Goal: Submit feedback/report problem

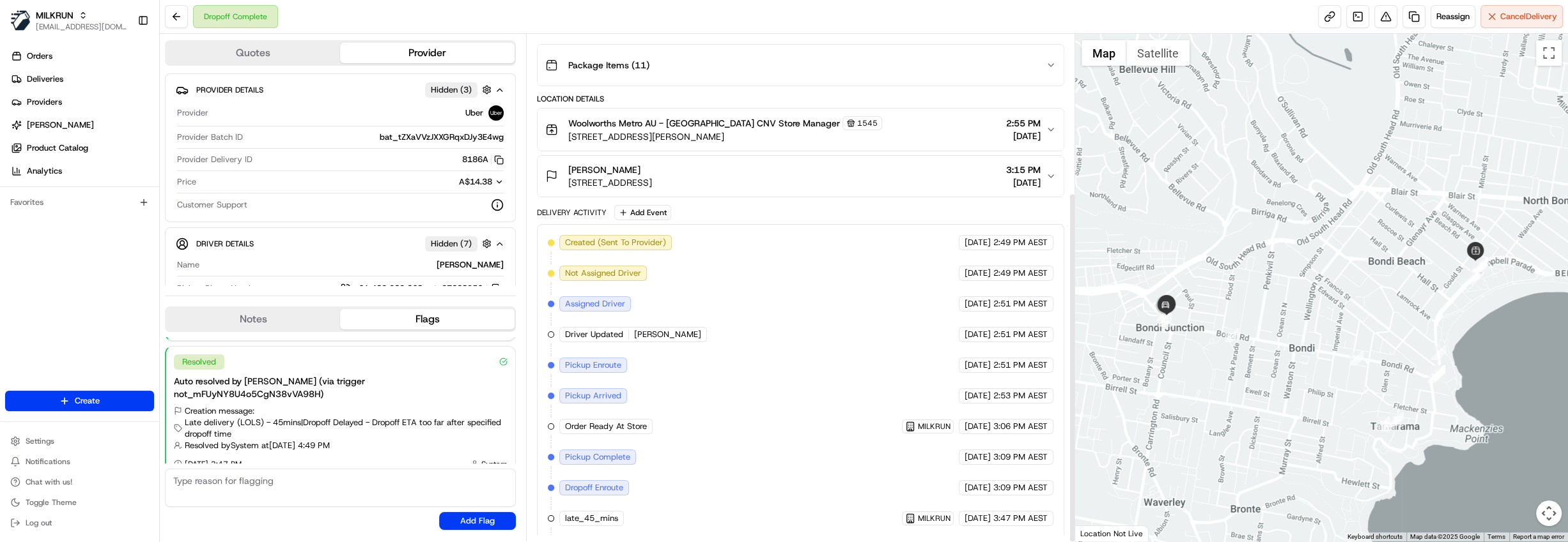
scroll to position [228, 0]
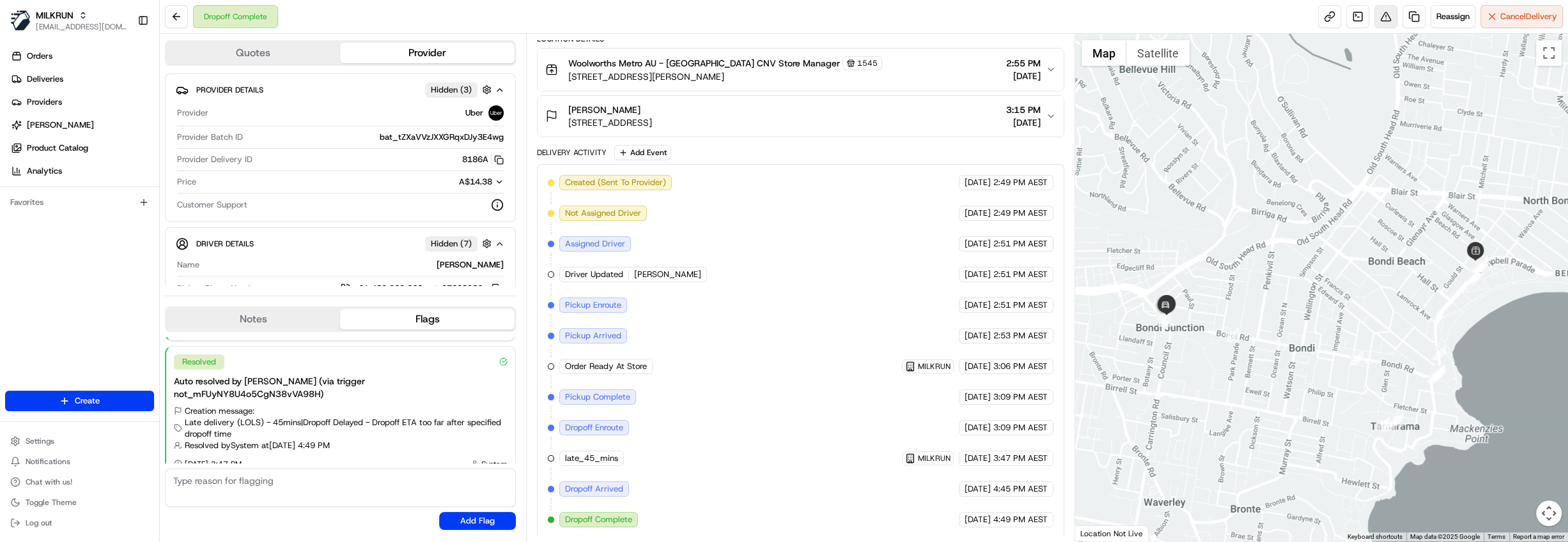
click at [1383, 20] on button at bounding box center [1386, 17] width 23 height 23
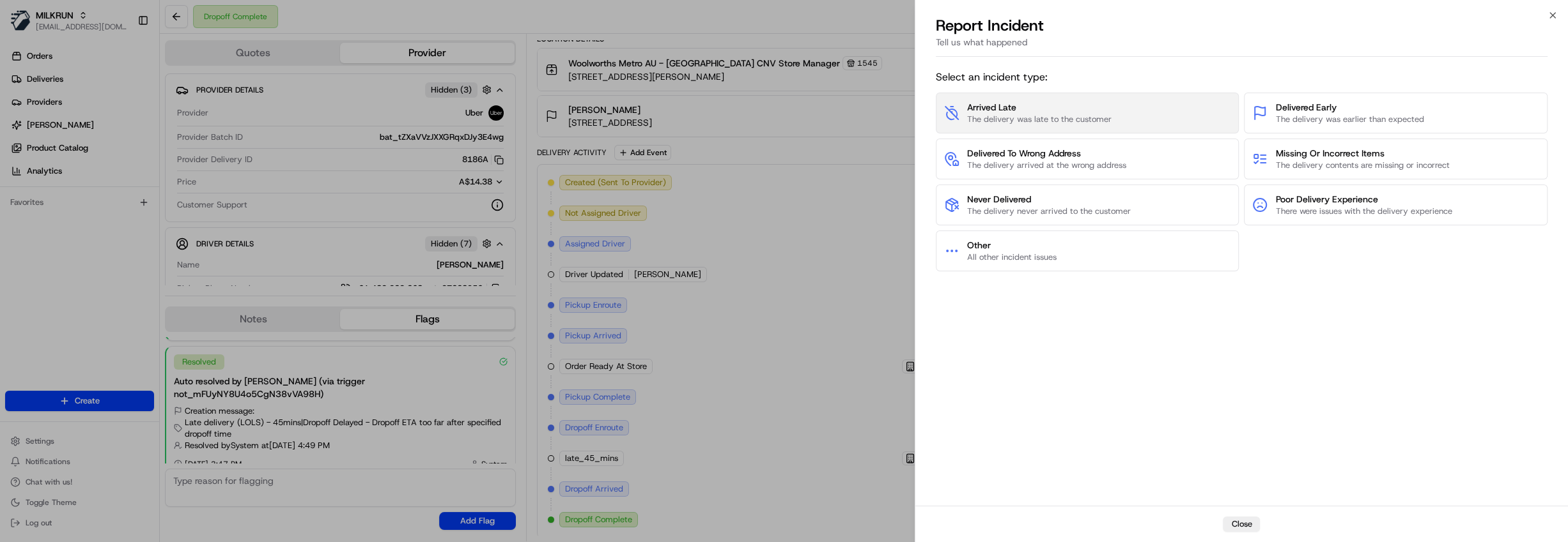
click at [1045, 106] on span "Arrived Late" at bounding box center [1039, 107] width 145 height 13
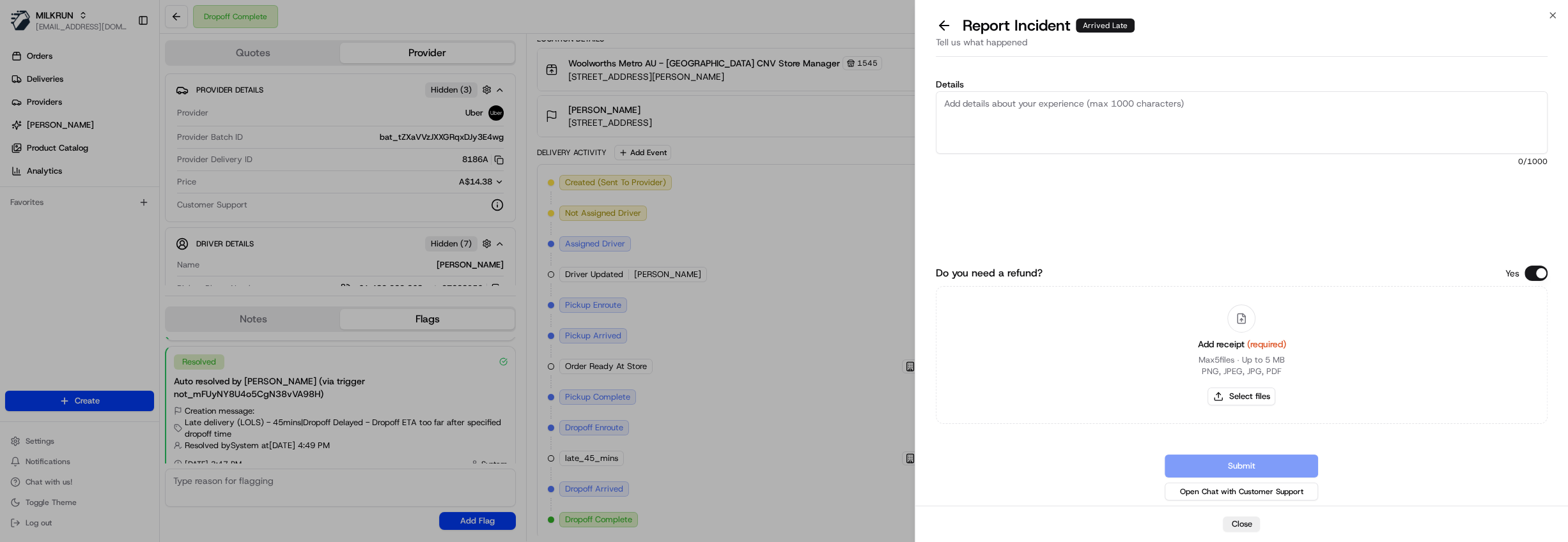
click at [1042, 111] on textarea "Details" at bounding box center [1241, 123] width 612 height 63
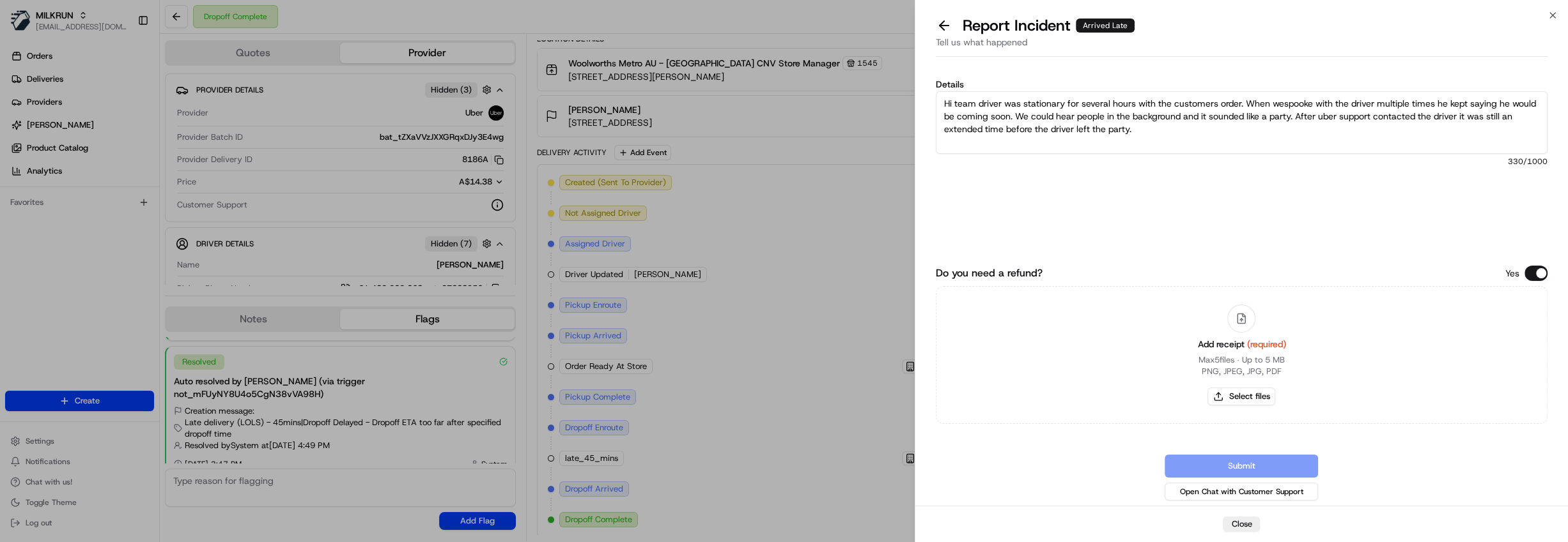
click at [1284, 103] on textarea "Hi team driver was stationary for several hours with the customers order. When …" at bounding box center [1241, 123] width 612 height 63
click at [1222, 128] on textarea "Hi team driver was stationary for several hours with the customers order. When …" at bounding box center [1241, 123] width 612 height 63
click at [1246, 466] on div "Submit Open Chat with Customer Support" at bounding box center [1241, 479] width 612 height 49
click at [1536, 271] on button "Do you need a refund?" at bounding box center [1537, 273] width 23 height 15
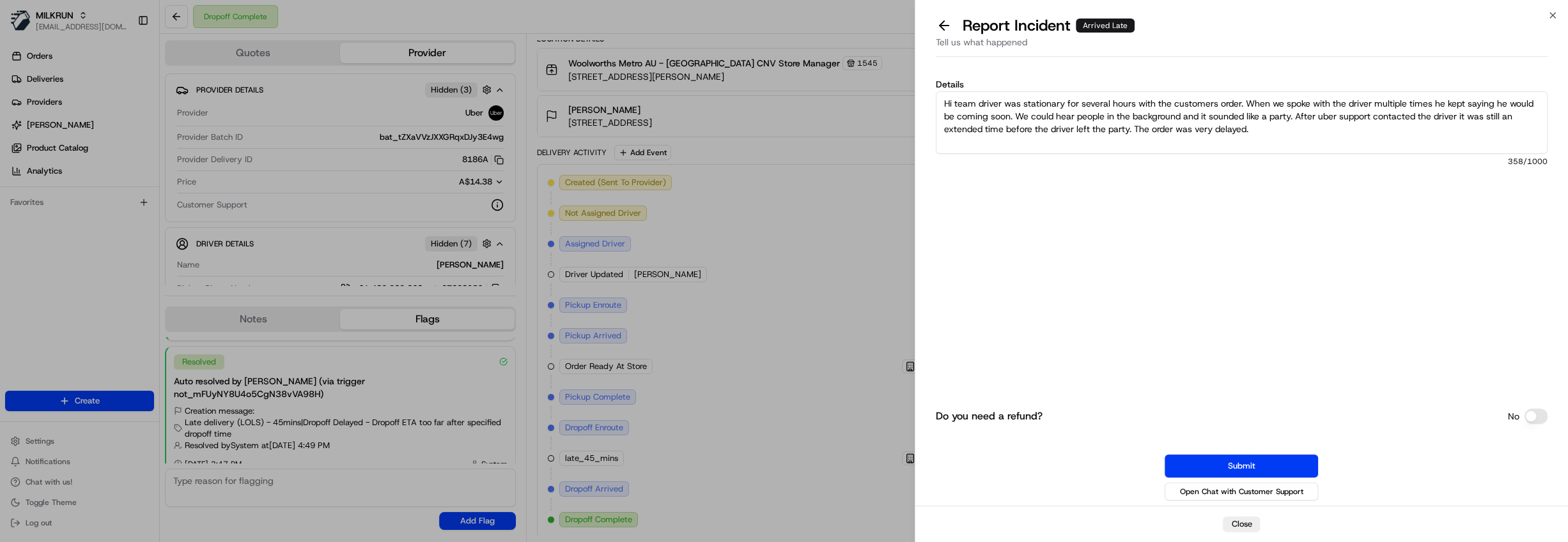
click at [1544, 417] on button "Do you need a refund?" at bounding box center [1537, 416] width 23 height 15
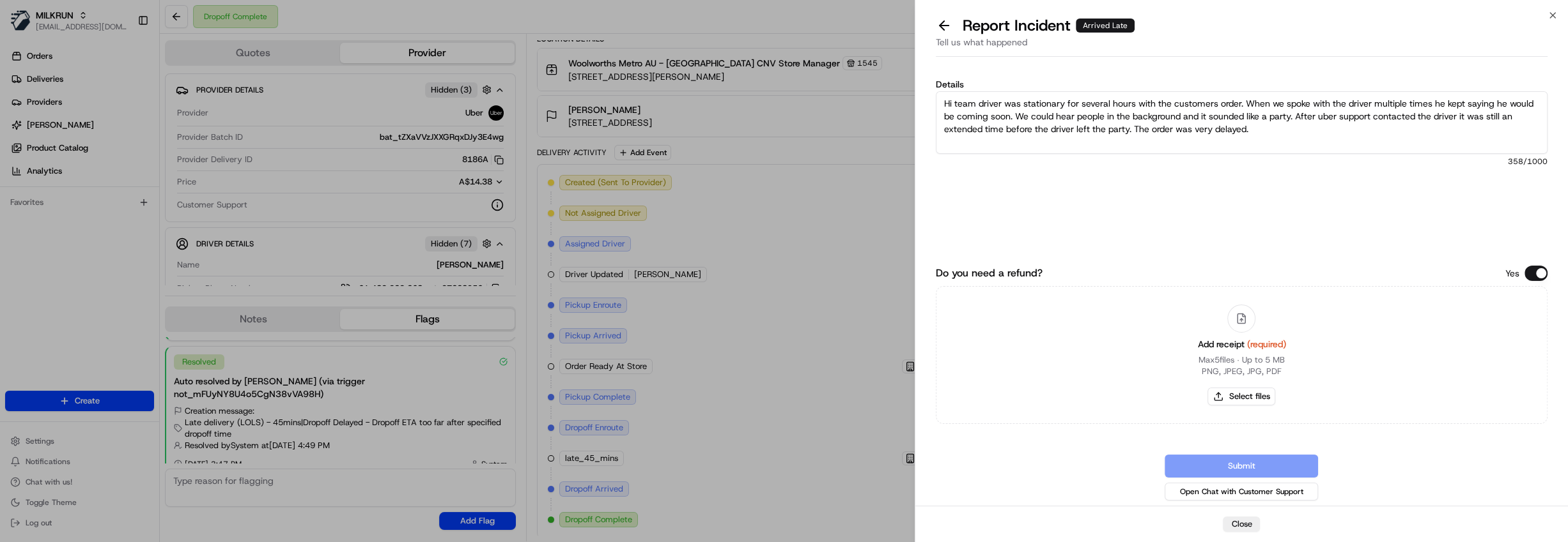
click at [1251, 130] on textarea "Hi team driver was stationary for several hours with the customers order. When …" at bounding box center [1241, 123] width 612 height 63
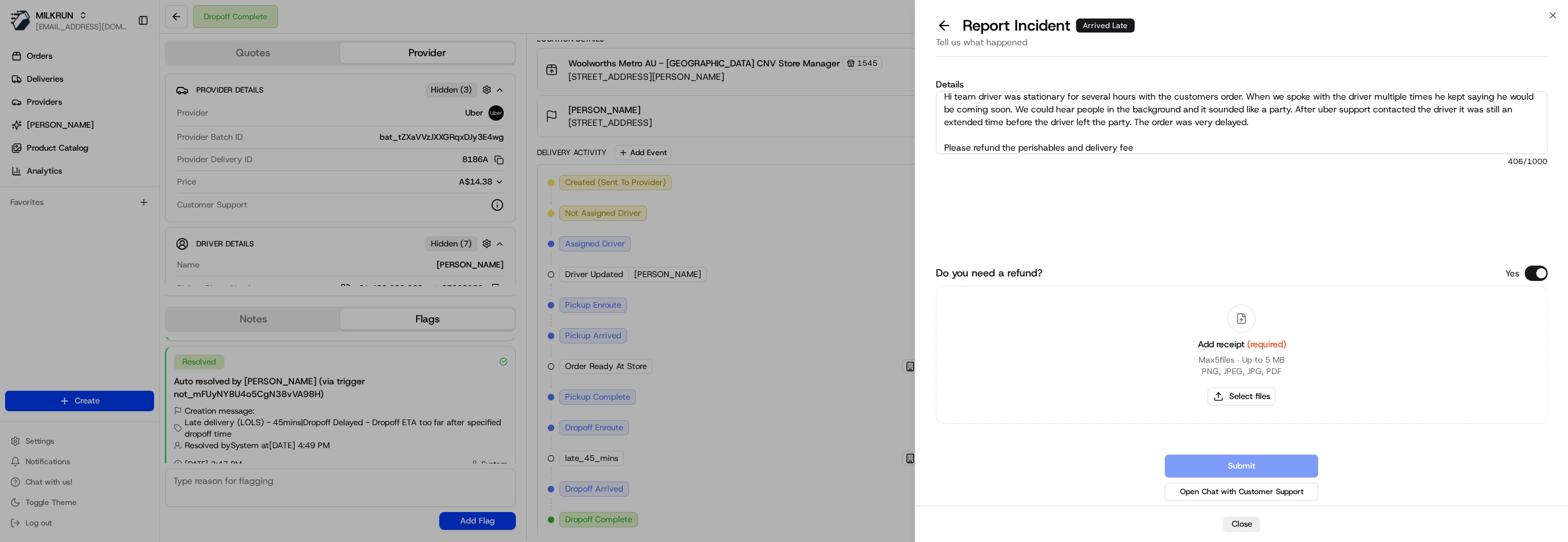
type textarea "Hi team driver was stationary for several hours with the customers order. When …"
click at [1251, 400] on button "Select files" at bounding box center [1241, 396] width 67 height 18
type input "C:\fakepath\Woolworths Mail - Your MILKRUN order invoice.pdf"
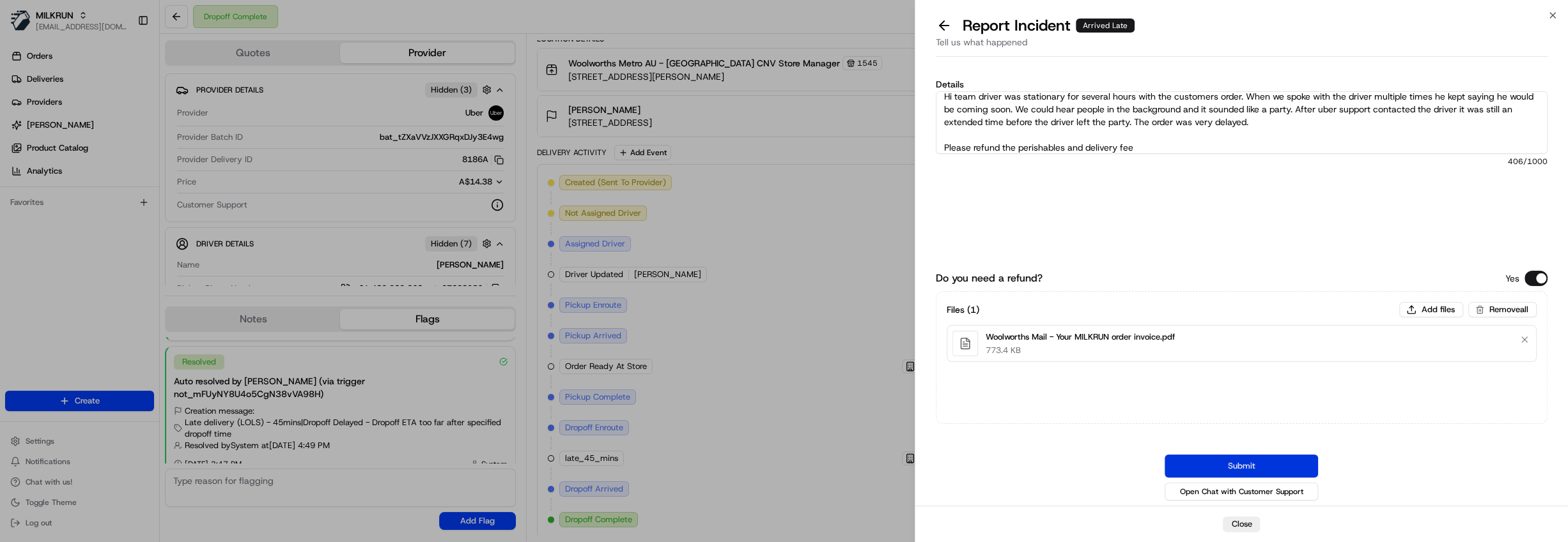
click at [1277, 460] on button "Submit" at bounding box center [1241, 466] width 154 height 23
